Goal: Task Accomplishment & Management: Use online tool/utility

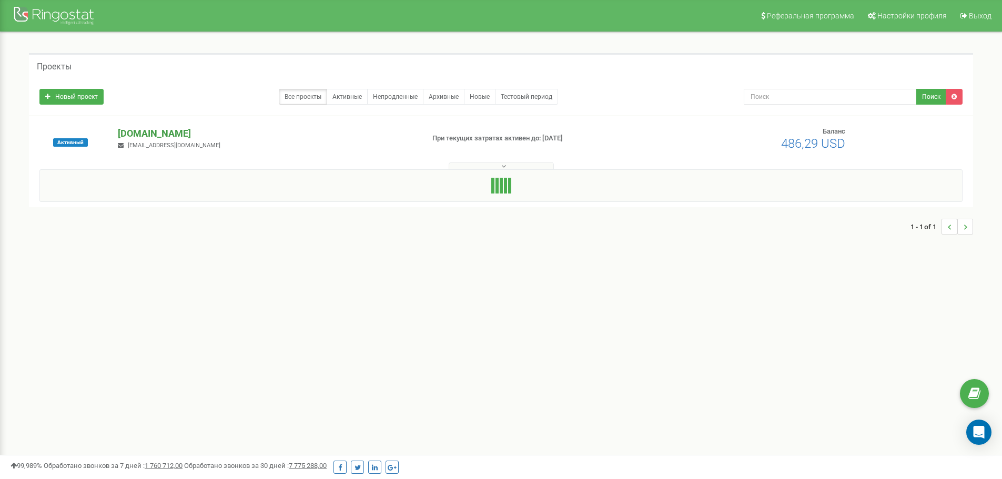
click at [165, 132] on p "[DOMAIN_NAME]" at bounding box center [266, 134] width 297 height 14
click at [139, 132] on p "[DOMAIN_NAME]" at bounding box center [266, 134] width 297 height 14
click at [159, 132] on p "[DOMAIN_NAME]" at bounding box center [266, 134] width 297 height 14
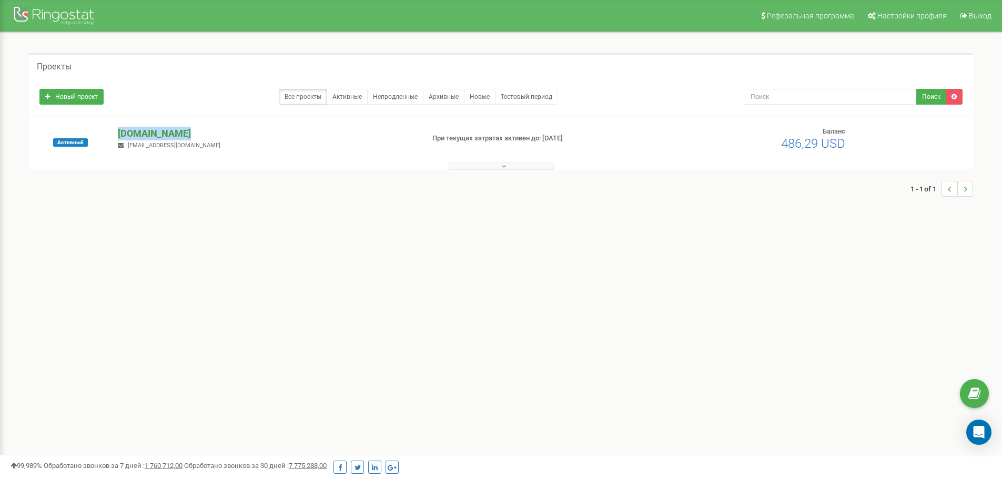
click at [159, 132] on p "[DOMAIN_NAME]" at bounding box center [266, 134] width 297 height 14
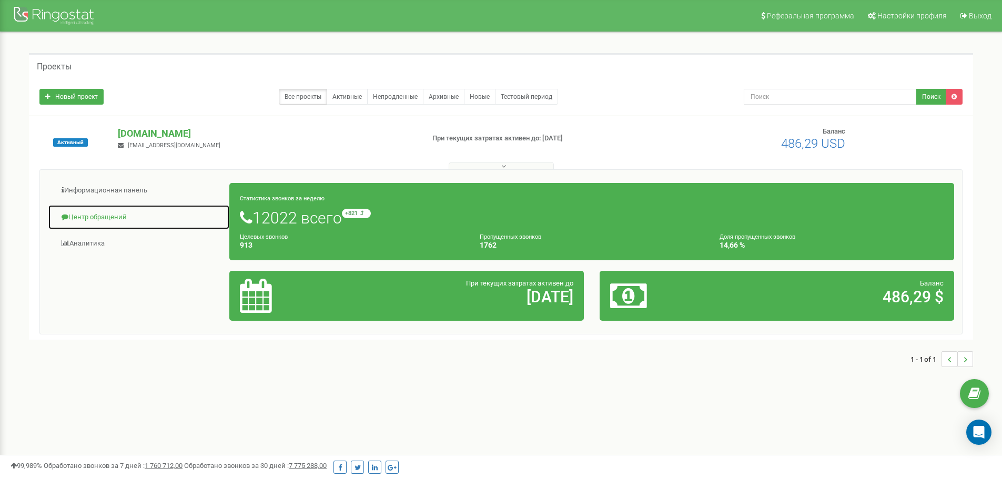
click at [99, 222] on link "Центр обращений" at bounding box center [139, 218] width 182 height 26
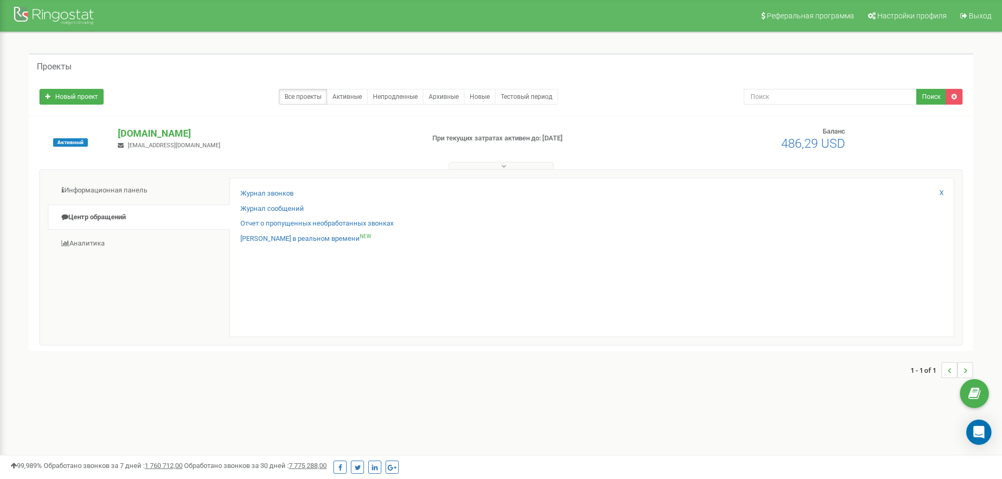
click at [254, 199] on div "Журнал звонков" at bounding box center [591, 196] width 703 height 15
click at [255, 194] on link "Журнал звонков" at bounding box center [266, 194] width 53 height 10
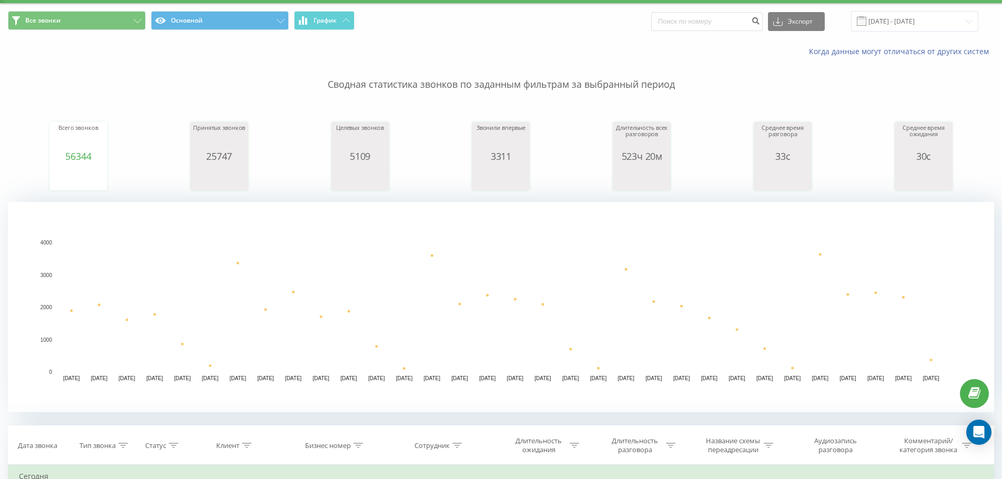
scroll to position [105, 0]
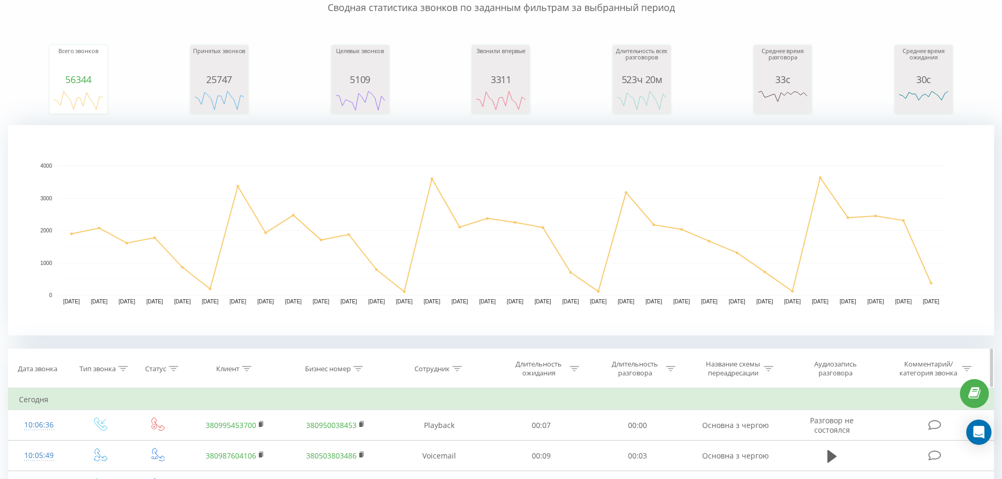
click at [249, 366] on div at bounding box center [246, 369] width 9 height 9
click at [216, 442] on input "text" at bounding box center [235, 444] width 93 height 18
paste input "0687653980"
type input "0687653980"
click at [257, 459] on span "OK" at bounding box center [257, 465] width 29 height 16
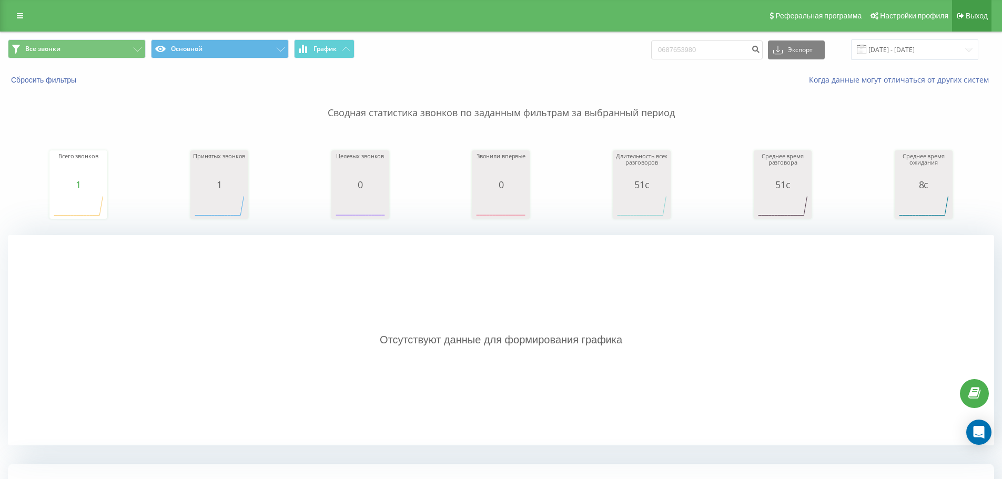
click at [978, 8] on link "Выход" at bounding box center [971, 16] width 39 height 32
